Goal: Navigation & Orientation: Find specific page/section

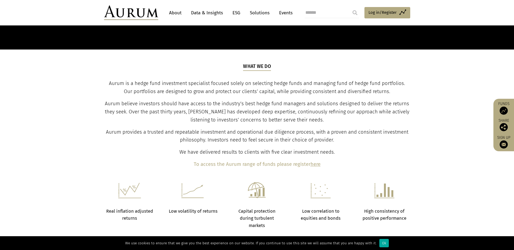
scroll to position [163, 0]
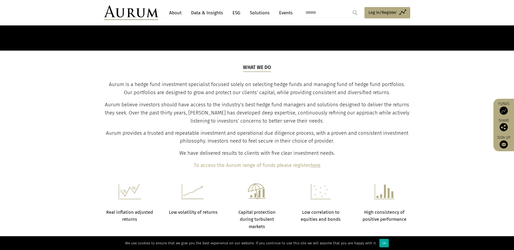
click at [271, 14] on link "Solutions" at bounding box center [259, 13] width 25 height 10
click at [278, 14] on link "Events" at bounding box center [284, 13] width 16 height 10
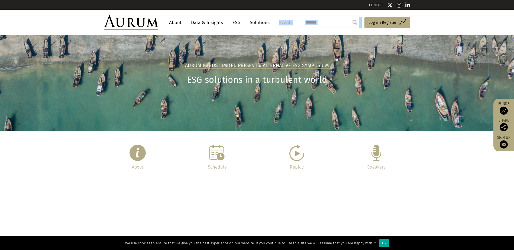
drag, startPoint x: 0, startPoint y: 0, endPoint x: 282, endPoint y: 15, distance: 282.0
click at [282, 15] on nav "About Data & Insights ESG Solutions Events" at bounding box center [229, 22] width 143 height 15
click at [284, 24] on link "Events" at bounding box center [284, 23] width 16 height 10
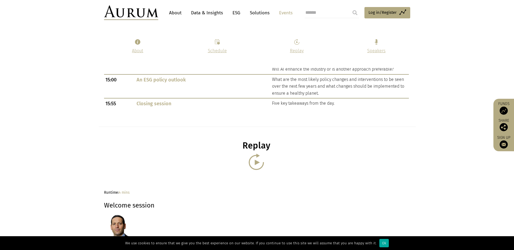
scroll to position [407, 0]
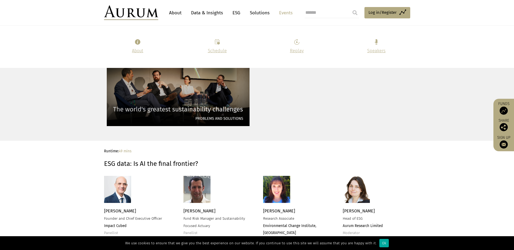
scroll to position [1301, 0]
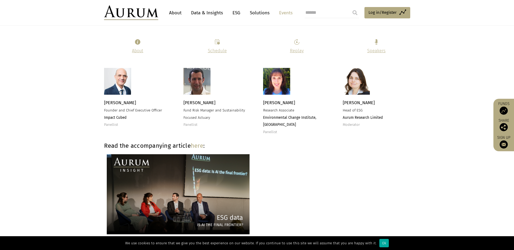
click at [175, 14] on link "About" at bounding box center [175, 13] width 18 height 10
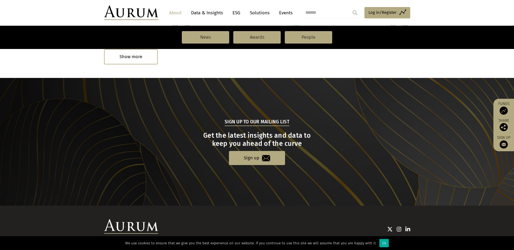
scroll to position [558, 0]
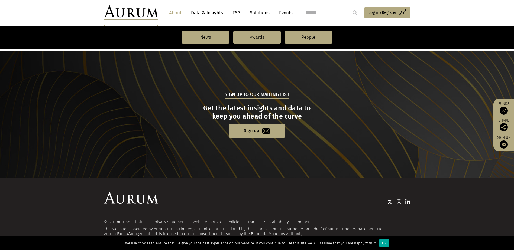
click at [400, 202] on img at bounding box center [399, 201] width 5 height 5
click at [298, 40] on link "People" at bounding box center [308, 37] width 47 height 12
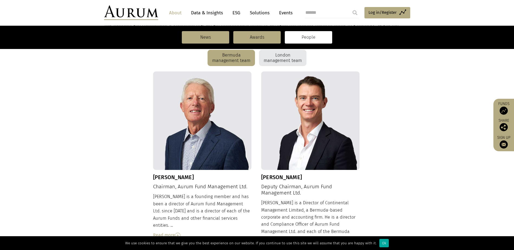
scroll to position [178, 0]
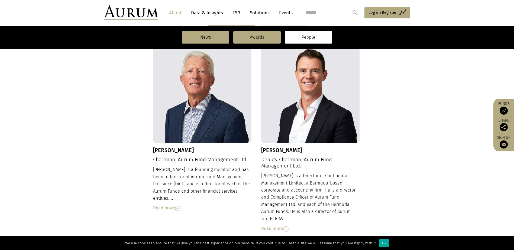
click at [165, 205] on div "Read more" at bounding box center [202, 208] width 99 height 7
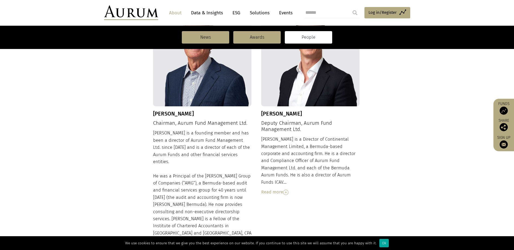
scroll to position [233, 0]
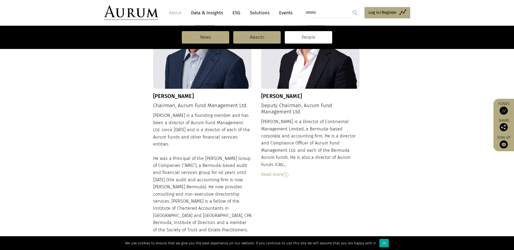
click at [277, 171] on div "Read more" at bounding box center [310, 174] width 99 height 7
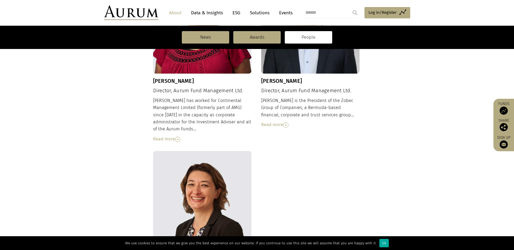
scroll to position [531, 0]
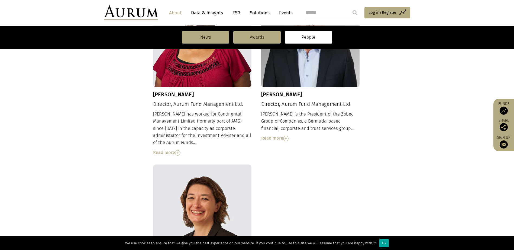
click at [176, 150] on img at bounding box center [177, 152] width 5 height 5
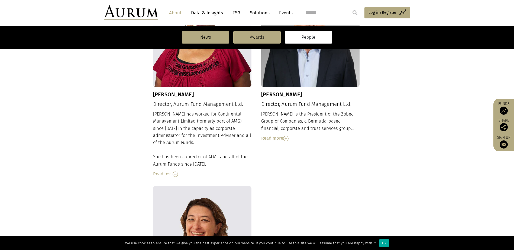
click at [279, 135] on div "Read more" at bounding box center [310, 138] width 99 height 7
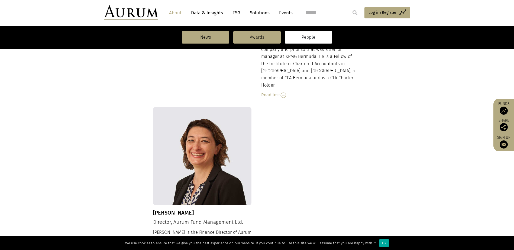
scroll to position [693, 0]
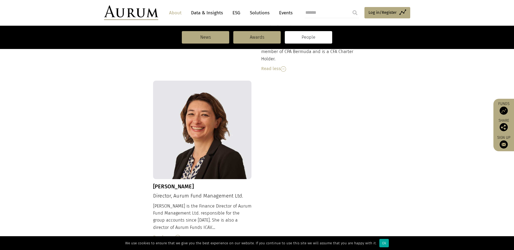
click at [266, 47] on nav "News Awards People" at bounding box center [257, 37] width 514 height 23
click at [268, 43] on link "Awards" at bounding box center [256, 37] width 47 height 12
